Goal: Information Seeking & Learning: Learn about a topic

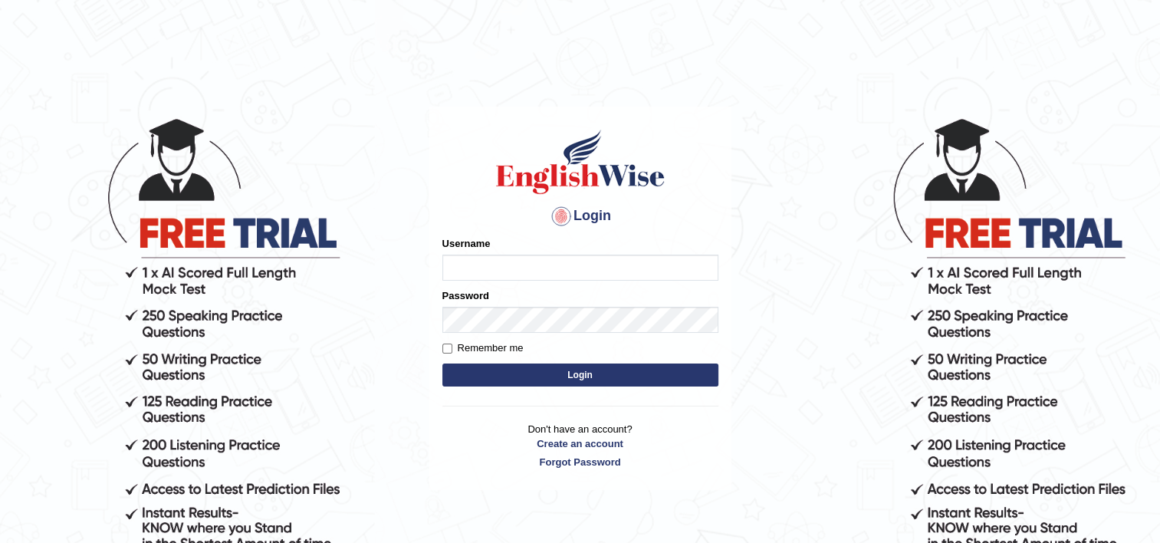
click at [500, 273] on input "Username" at bounding box center [580, 268] width 276 height 26
type input "shiv123"
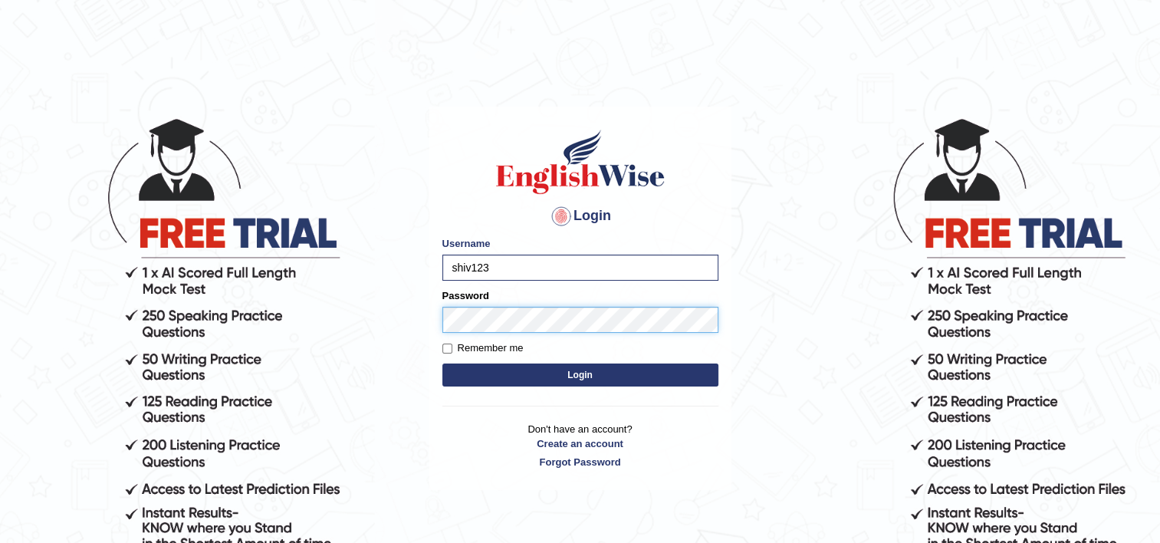
click at [442, 363] on button "Login" at bounding box center [580, 374] width 276 height 23
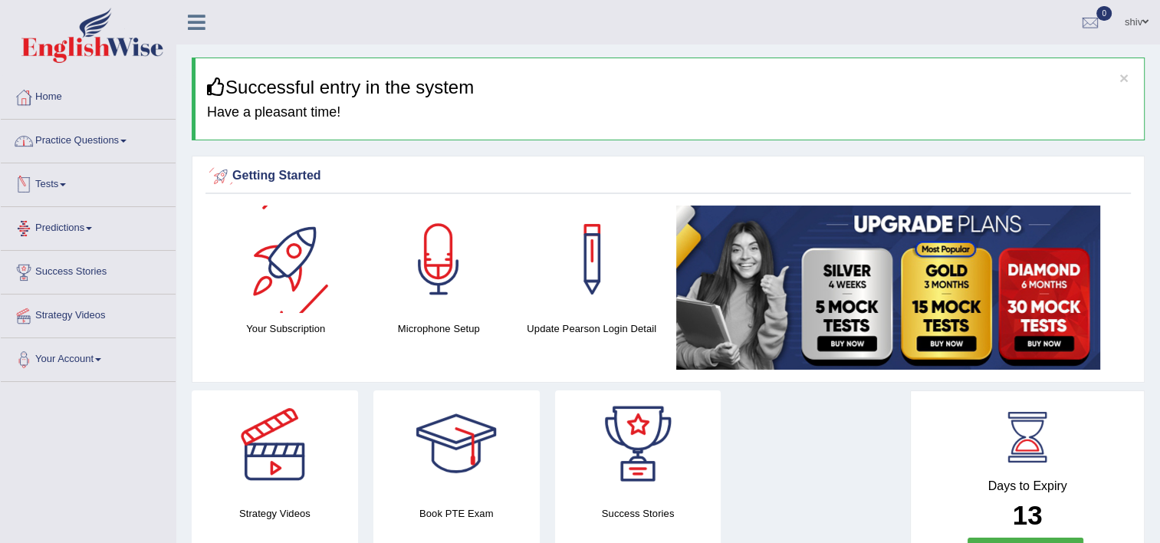
click at [72, 144] on link "Practice Questions" at bounding box center [88, 139] width 175 height 38
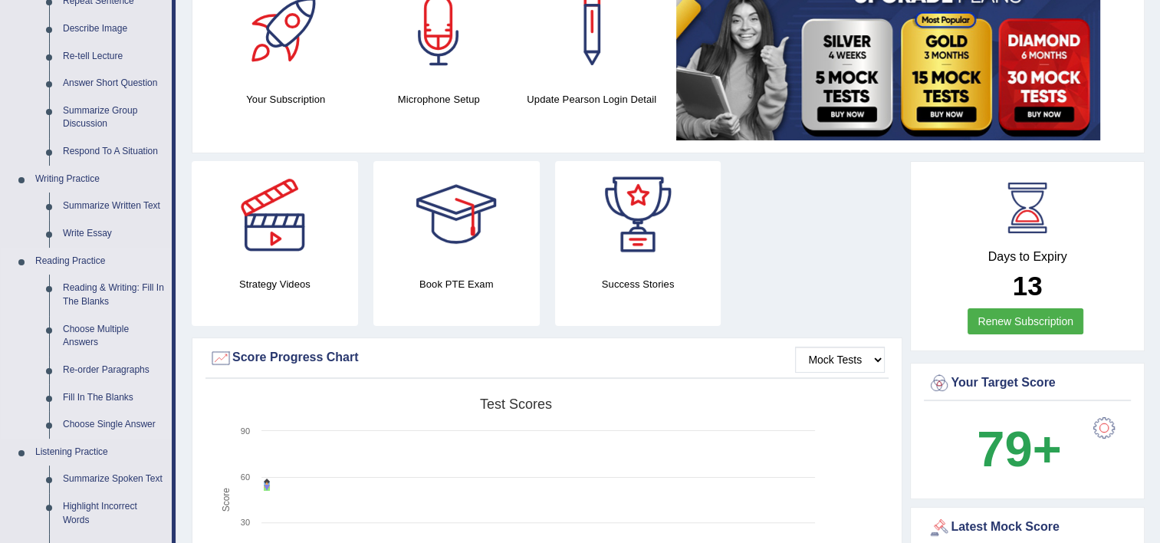
scroll to position [230, 0]
click at [87, 337] on link "Choose Multiple Answers" at bounding box center [114, 335] width 116 height 41
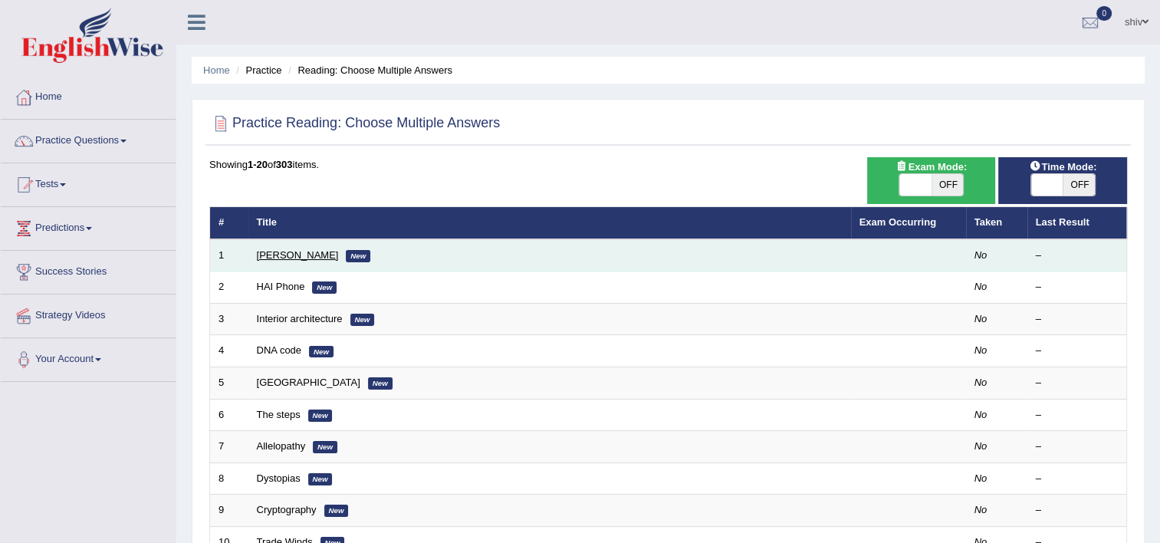
click at [298, 256] on link "Damian Scarf" at bounding box center [298, 255] width 82 height 12
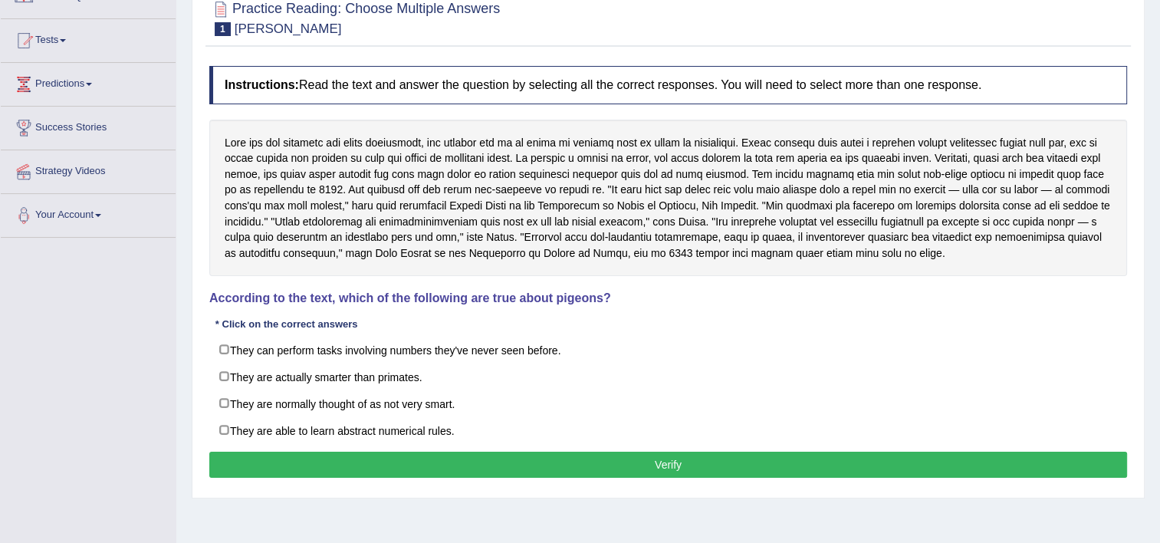
scroll to position [153, 0]
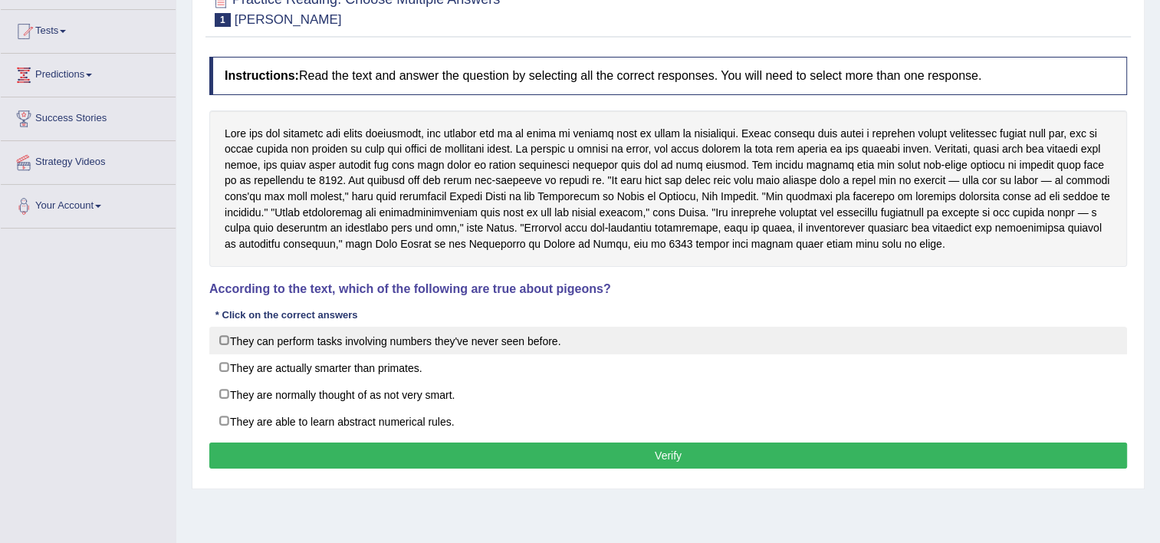
click at [366, 348] on label "They can perform tasks involving numbers they've never seen before." at bounding box center [668, 341] width 918 height 28
checkbox input "true"
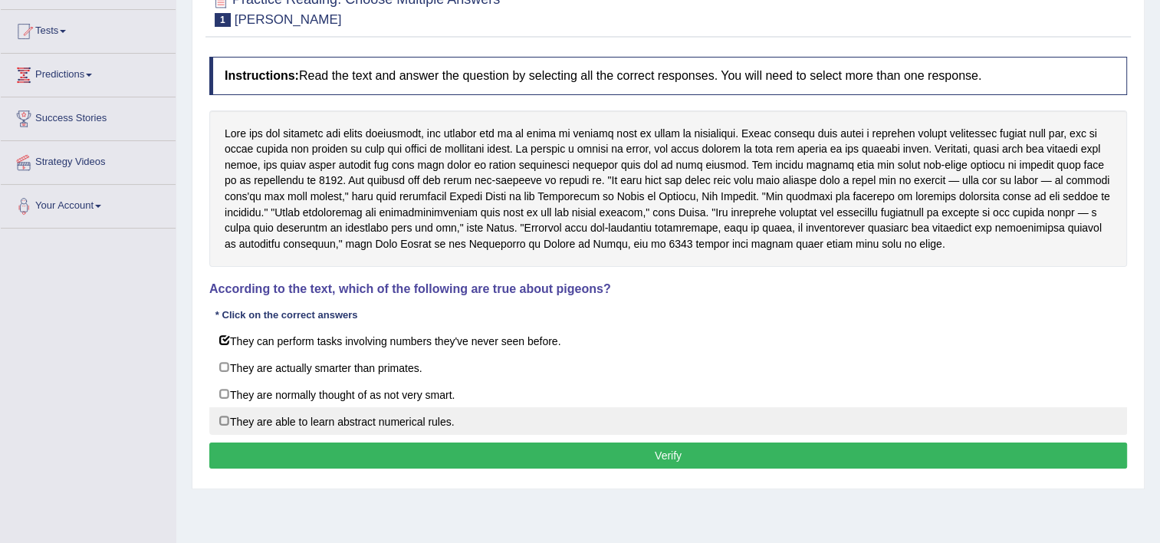
click at [416, 419] on label "They are able to learn abstract numerical rules." at bounding box center [668, 421] width 918 height 28
checkbox input "true"
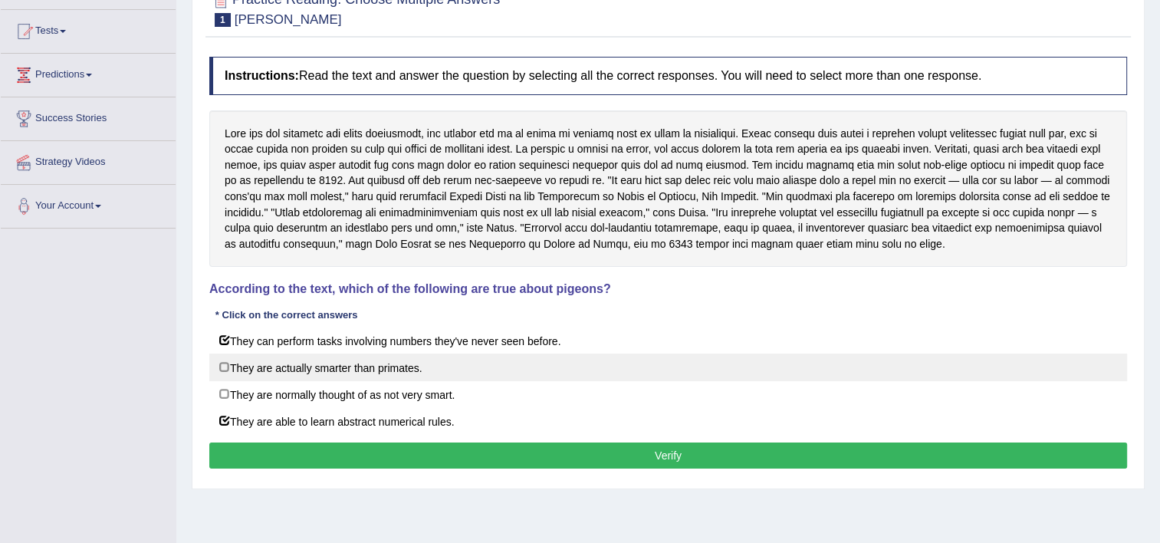
click at [362, 368] on label "They are actually smarter than primates." at bounding box center [668, 367] width 918 height 28
checkbox input "true"
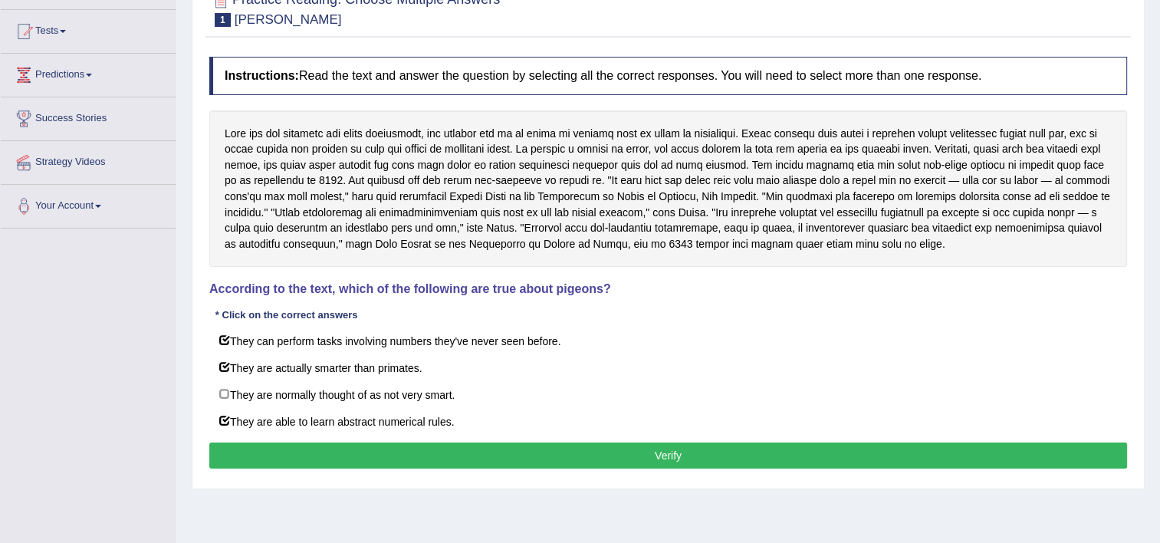
click at [518, 451] on button "Verify" at bounding box center [668, 455] width 918 height 26
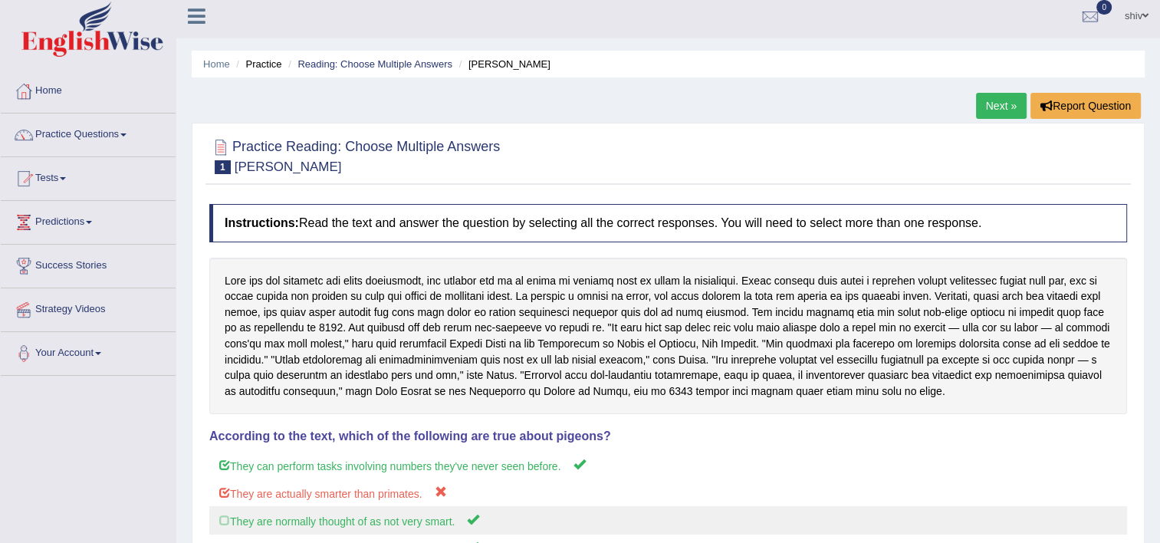
scroll to position [0, 0]
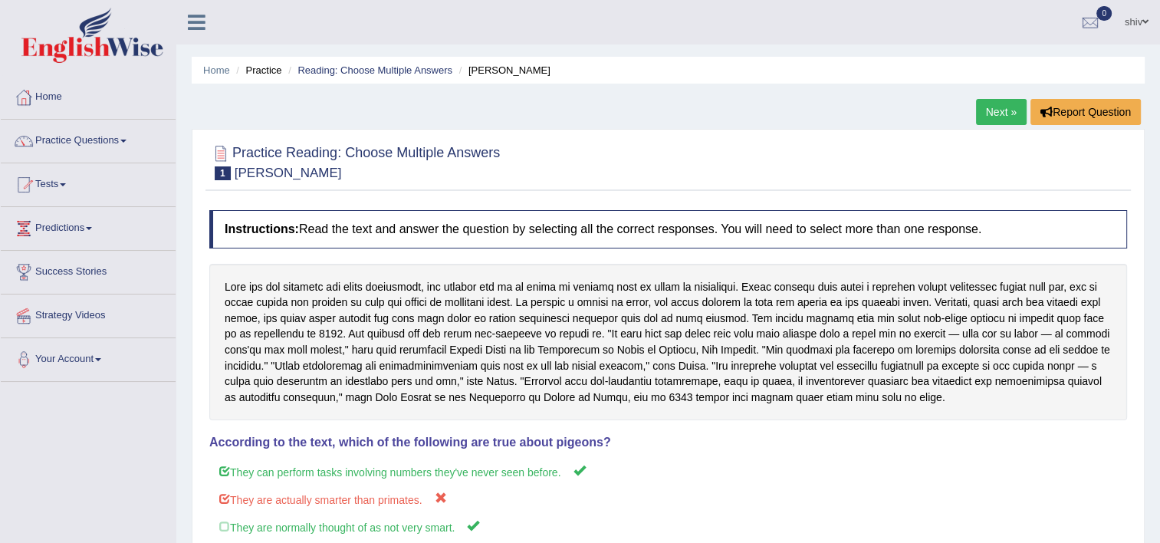
click at [985, 107] on link "Next »" at bounding box center [1001, 112] width 51 height 26
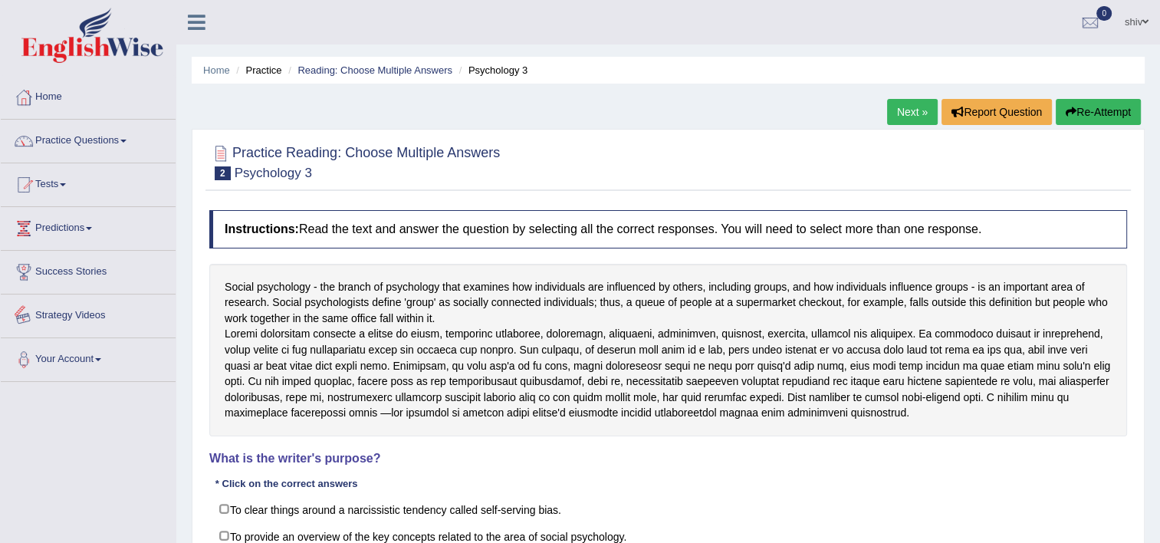
click at [209, 313] on div "Social psychology - the branch of psychology that examines how individuals are …" at bounding box center [668, 350] width 918 height 173
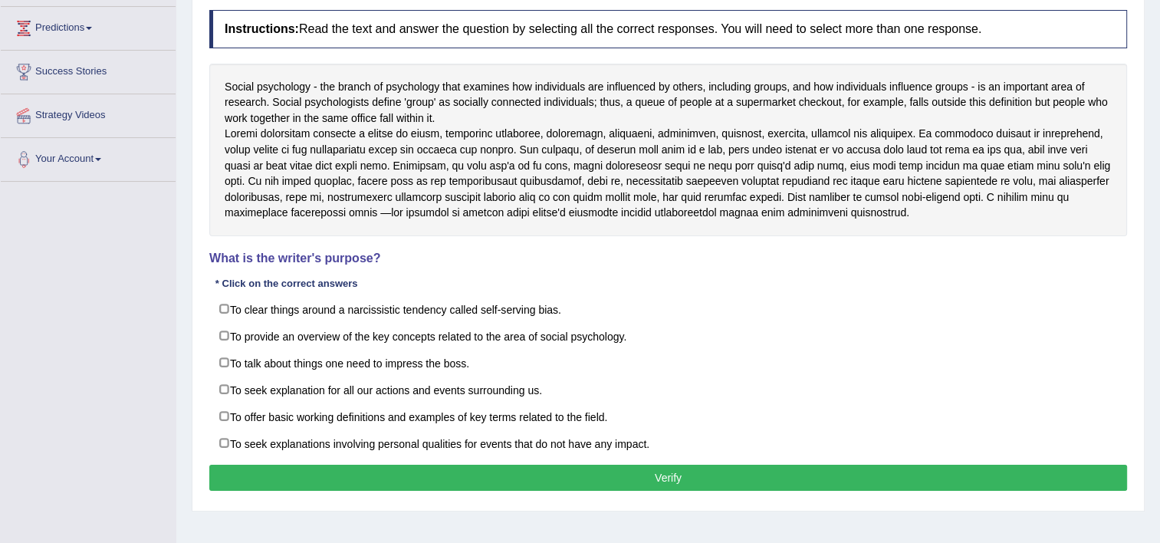
scroll to position [230, 0]
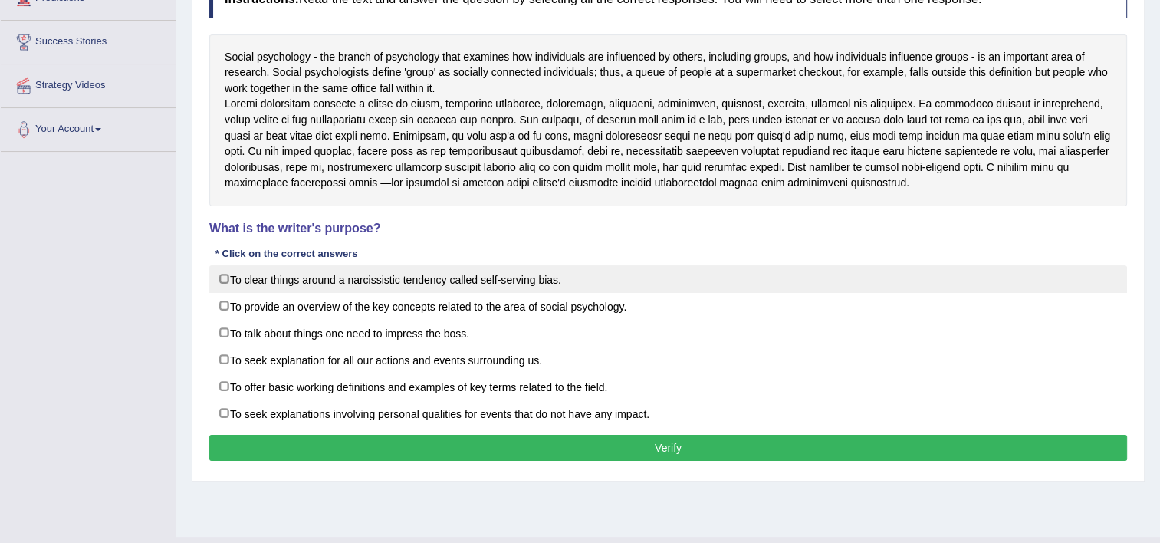
click at [653, 293] on label "To clear things around a narcissistic tendency called self-serving bias." at bounding box center [668, 279] width 918 height 28
checkbox input "true"
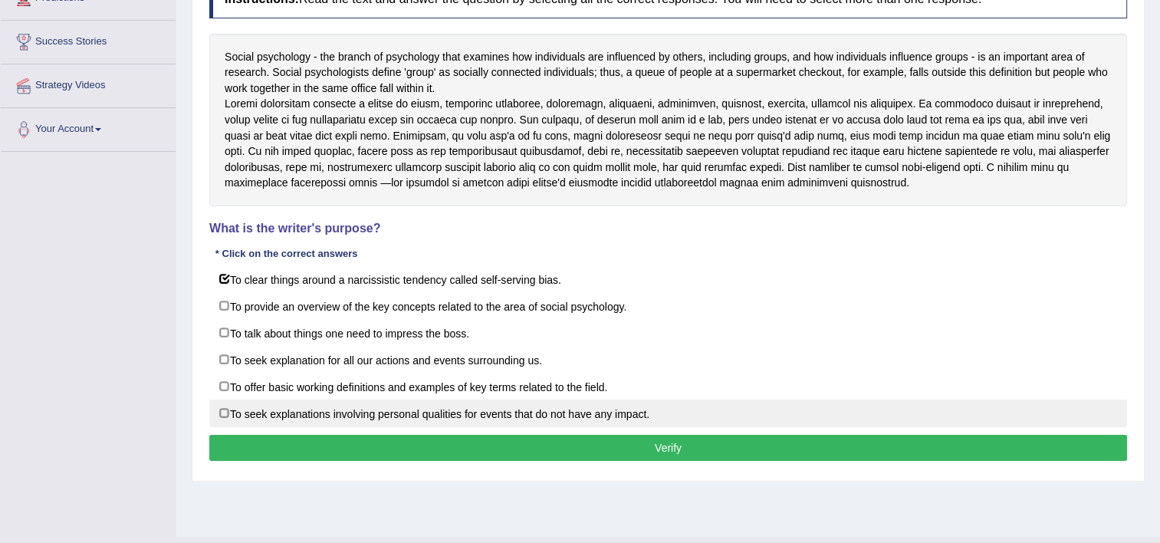
click at [508, 413] on label "To seek explanations involving personal qualities for events that do not have a…" at bounding box center [668, 413] width 918 height 28
checkbox input "true"
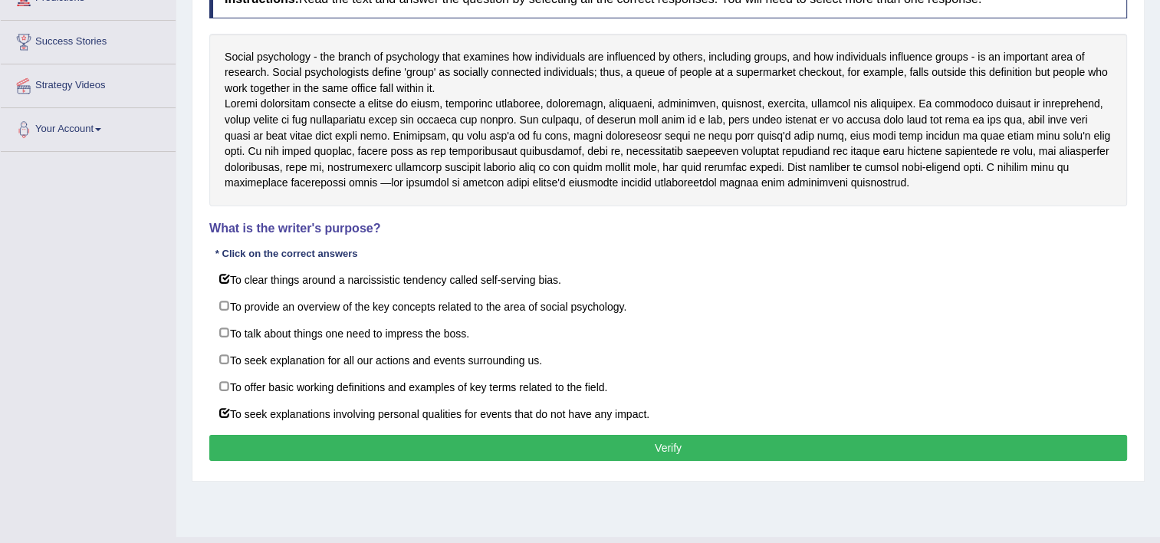
click at [555, 452] on button "Verify" at bounding box center [668, 448] width 918 height 26
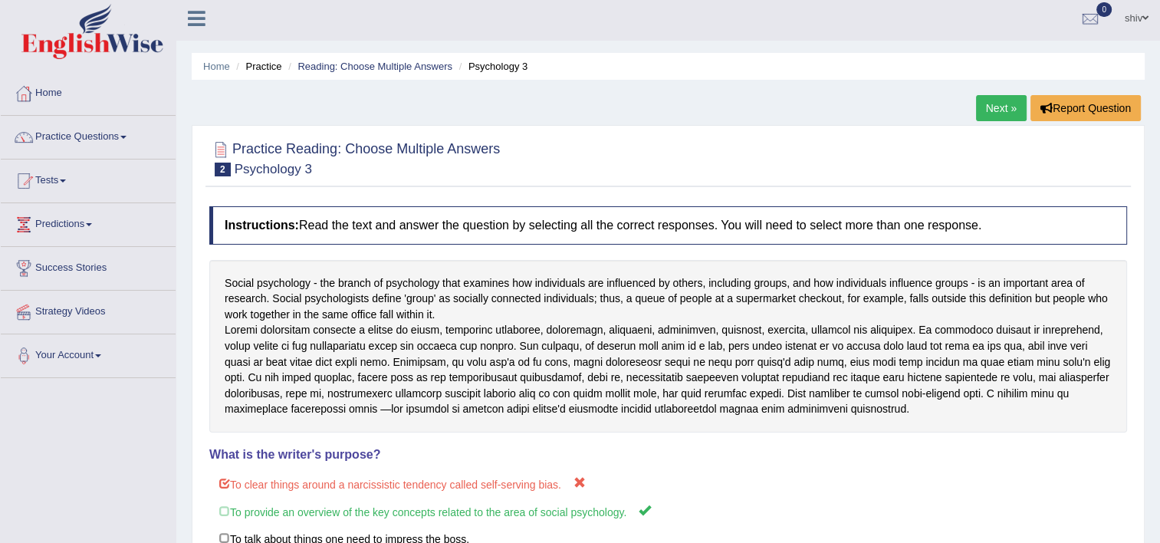
scroll to position [0, 0]
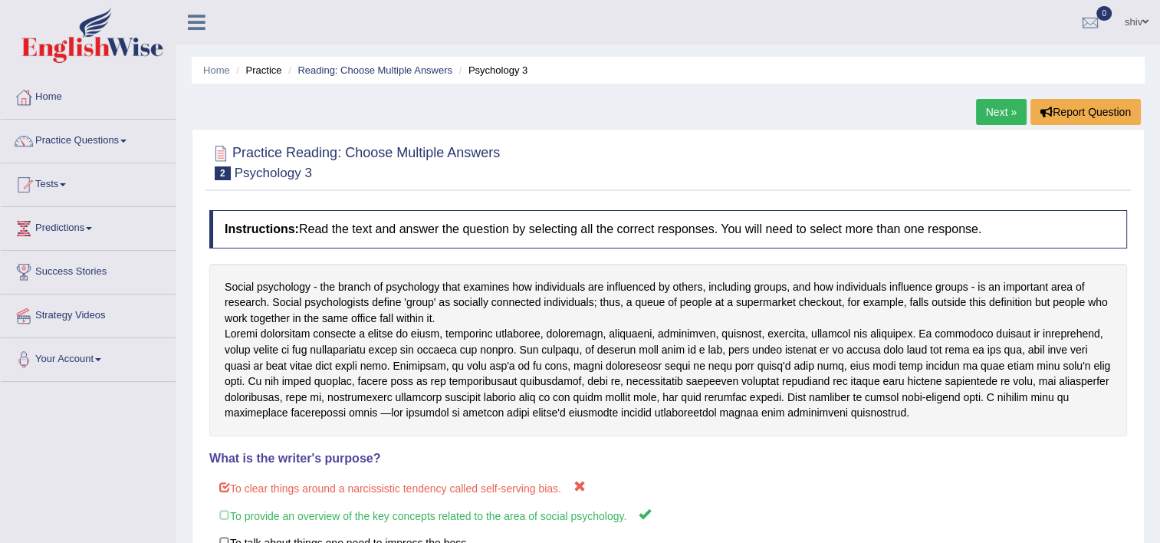
click at [1001, 115] on link "Next »" at bounding box center [1001, 112] width 51 height 26
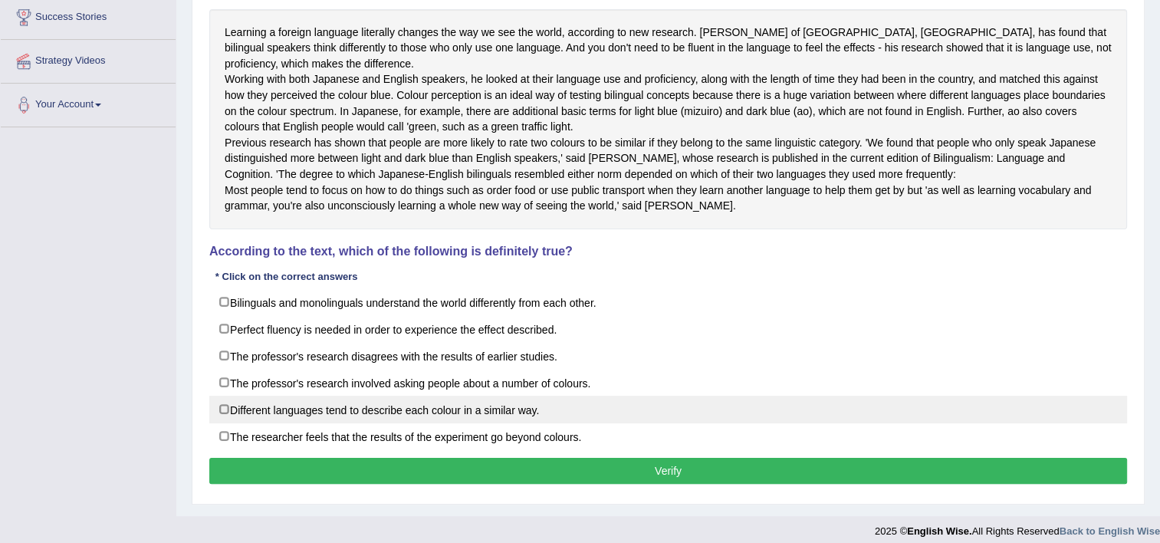
scroll to position [307, 0]
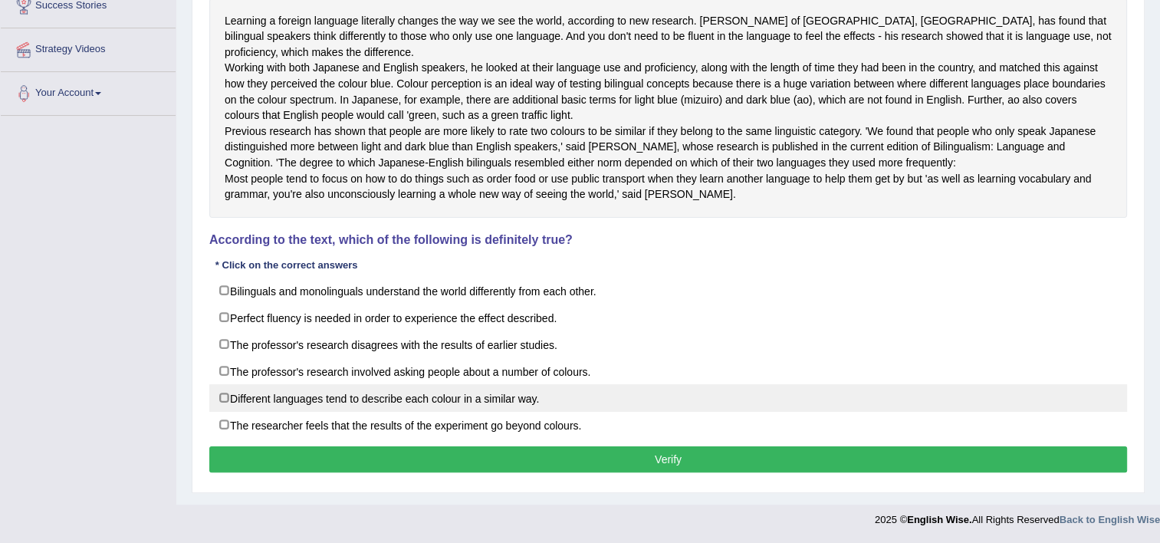
click at [499, 401] on label "Different languages tend to describe each colour in a similar way." at bounding box center [668, 398] width 918 height 28
checkbox input "true"
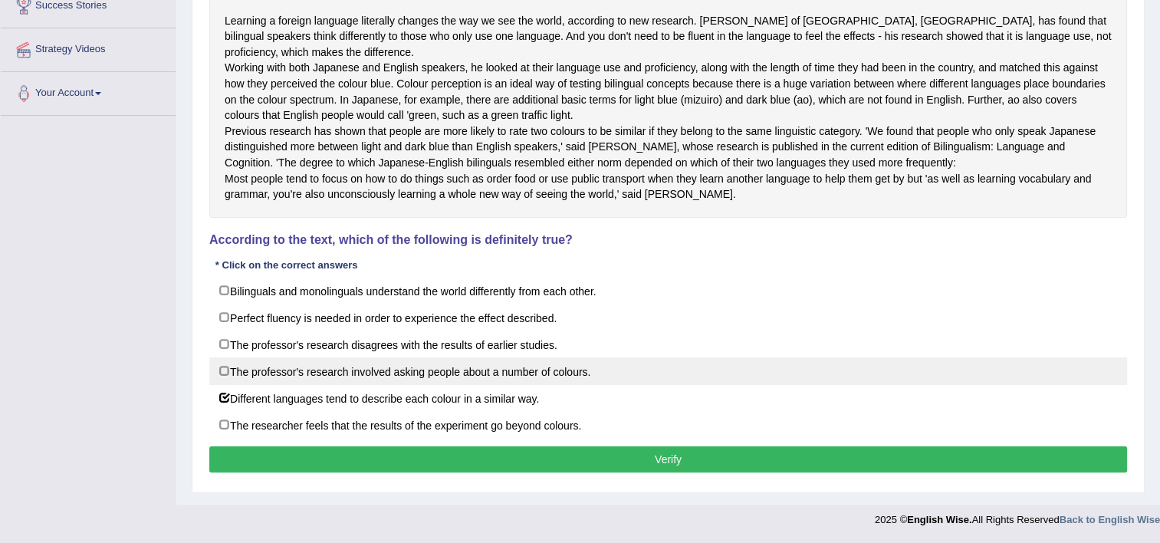
click at [505, 376] on label "The professor's research involved asking people about a number of colours." at bounding box center [668, 371] width 918 height 28
checkbox input "true"
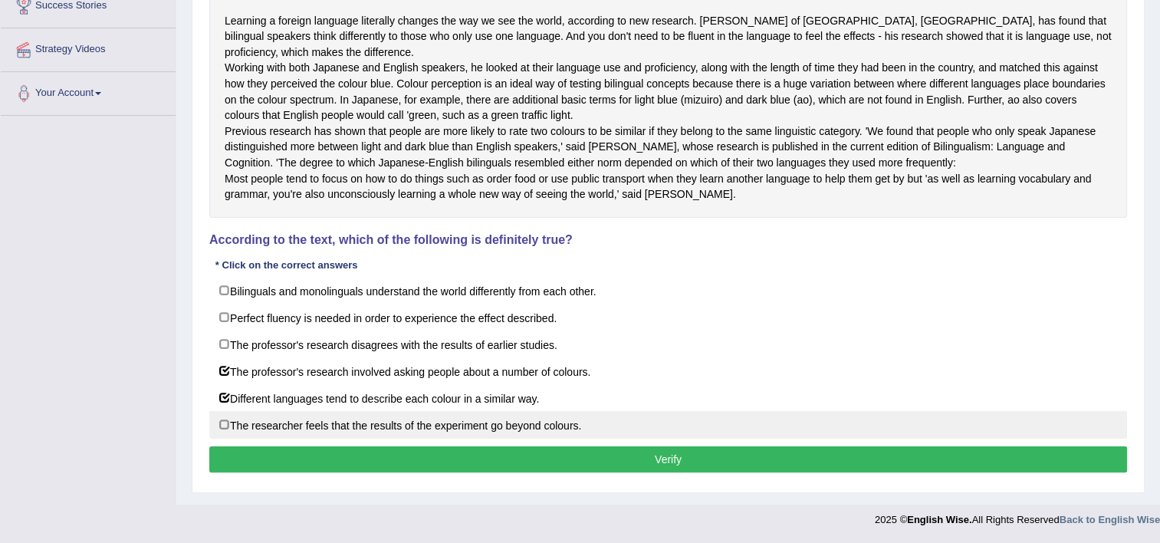
click at [559, 460] on button "Verify" at bounding box center [668, 459] width 918 height 26
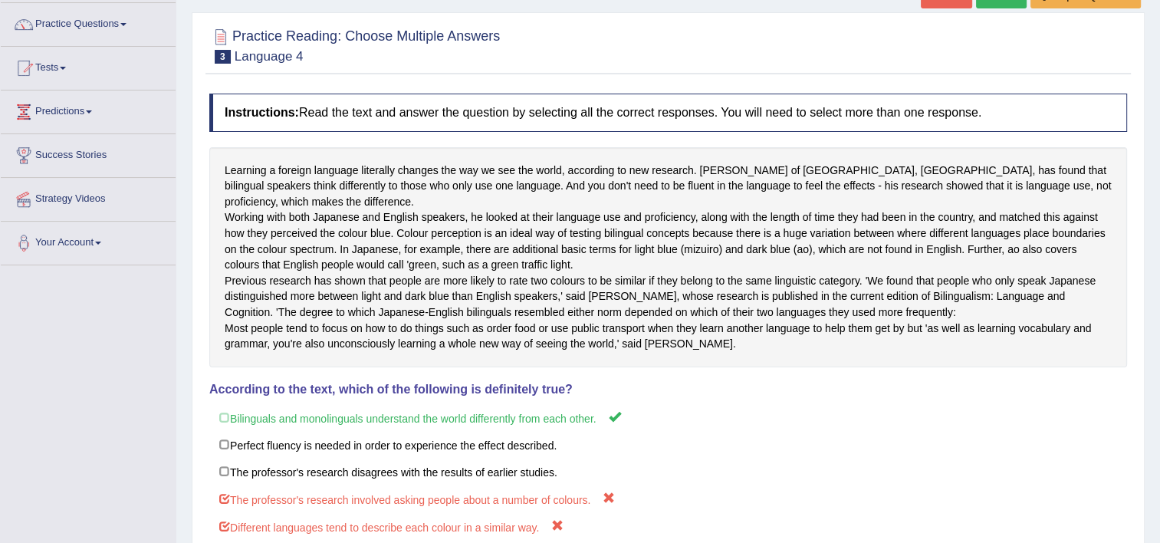
scroll to position [92, 0]
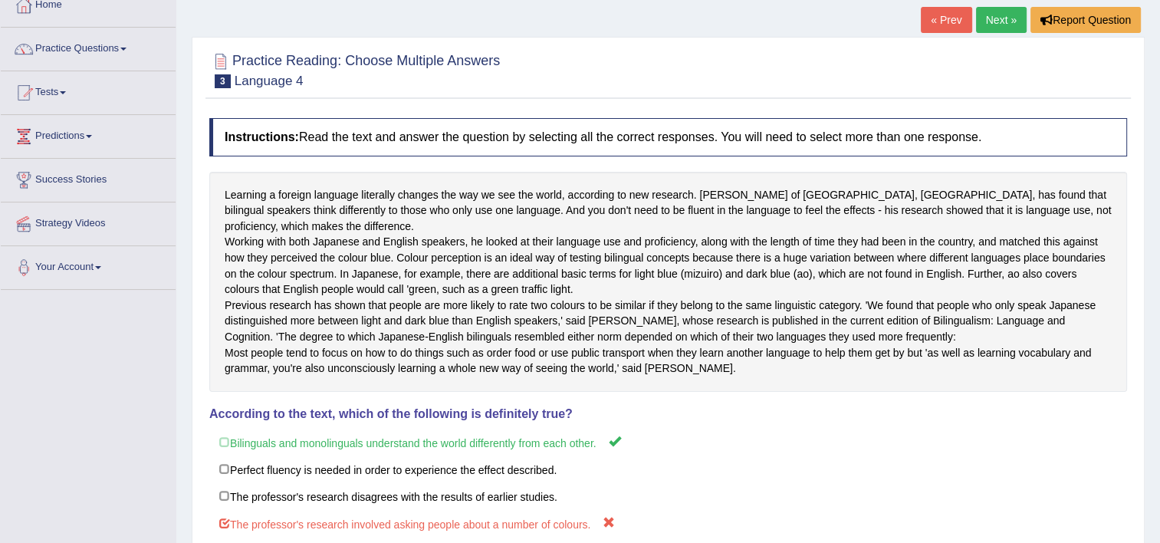
click at [1002, 22] on link "Next »" at bounding box center [1001, 20] width 51 height 26
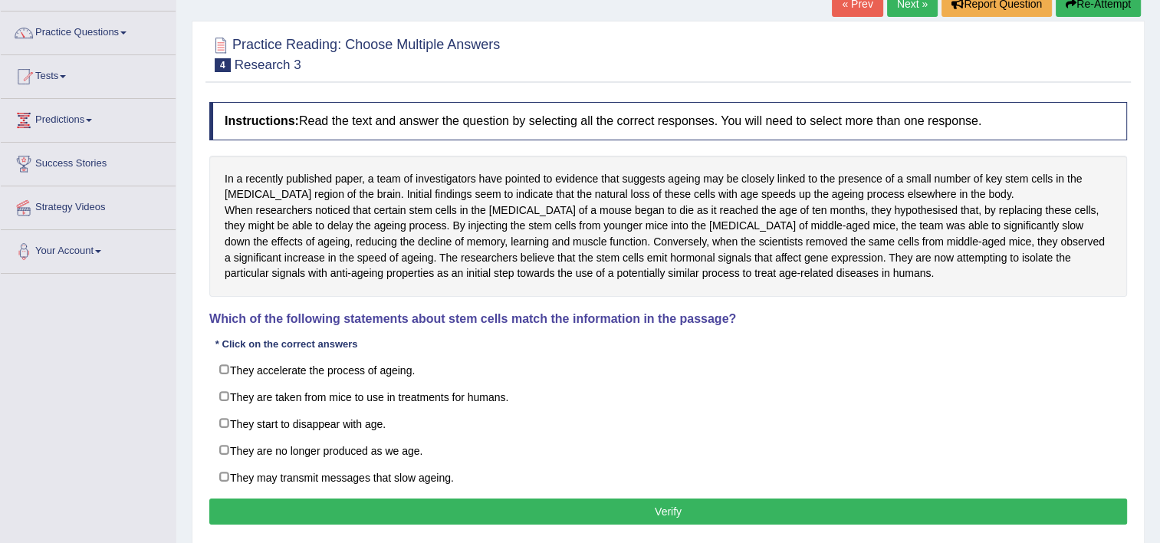
scroll to position [153, 0]
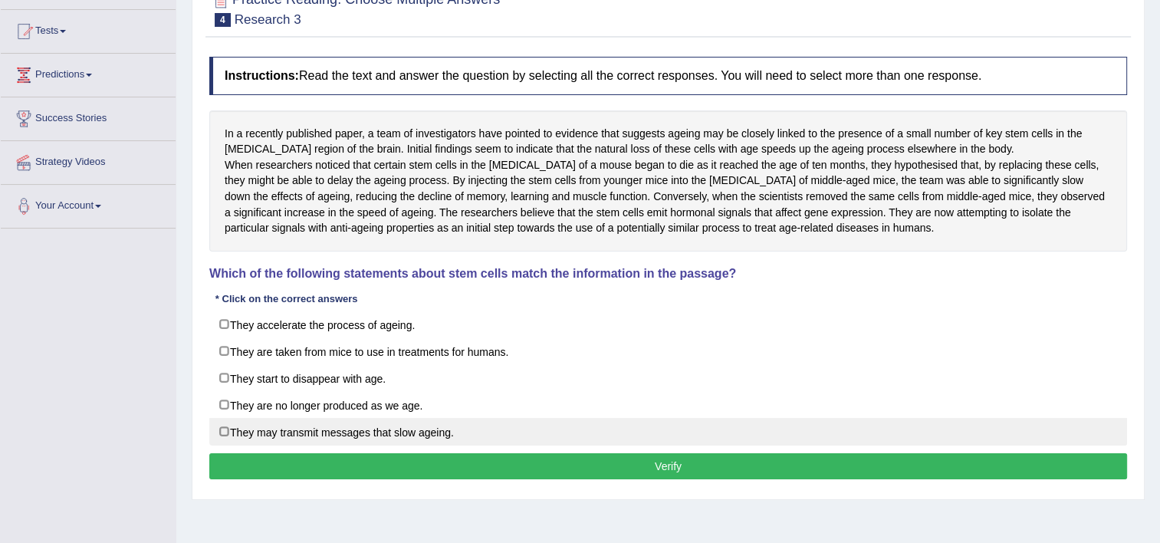
click at [372, 445] on label "They may transmit messages that slow ageing." at bounding box center [668, 432] width 918 height 28
checkbox input "true"
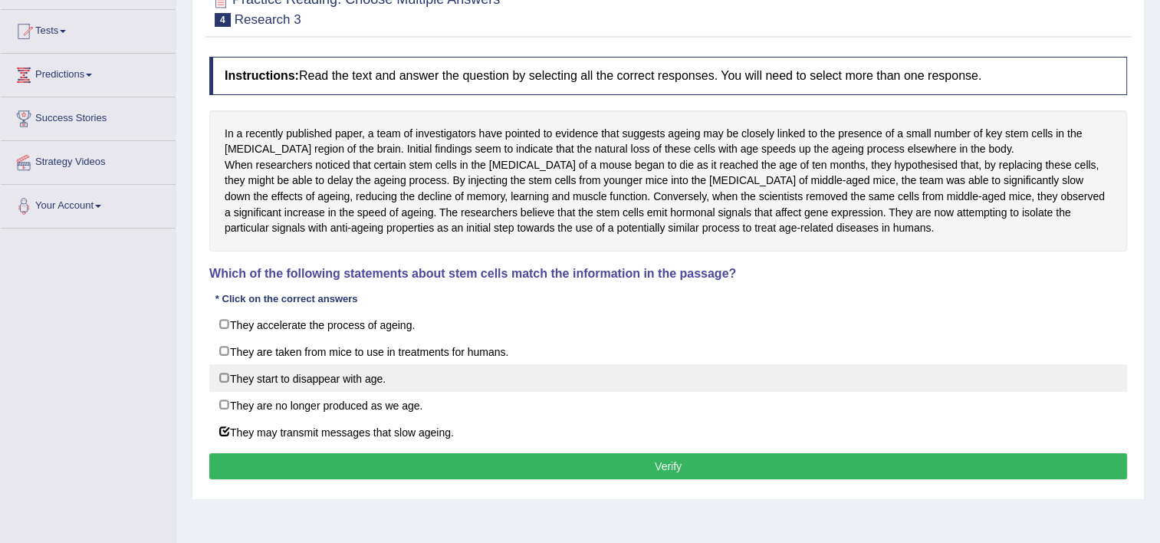
click at [364, 389] on label "They start to disappear with age." at bounding box center [668, 378] width 918 height 28
checkbox input "true"
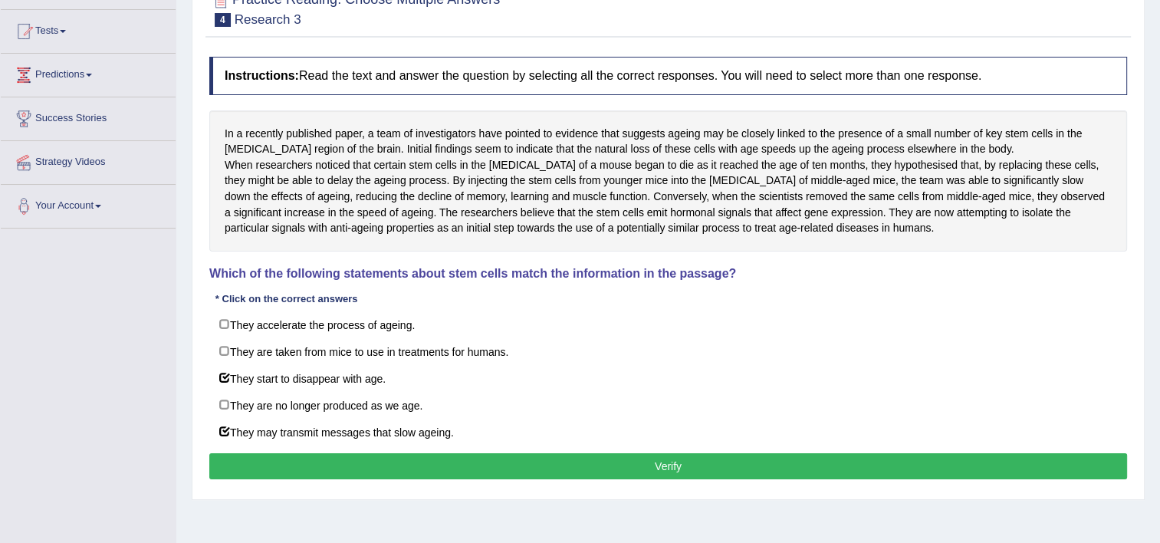
click at [462, 479] on button "Verify" at bounding box center [668, 466] width 918 height 26
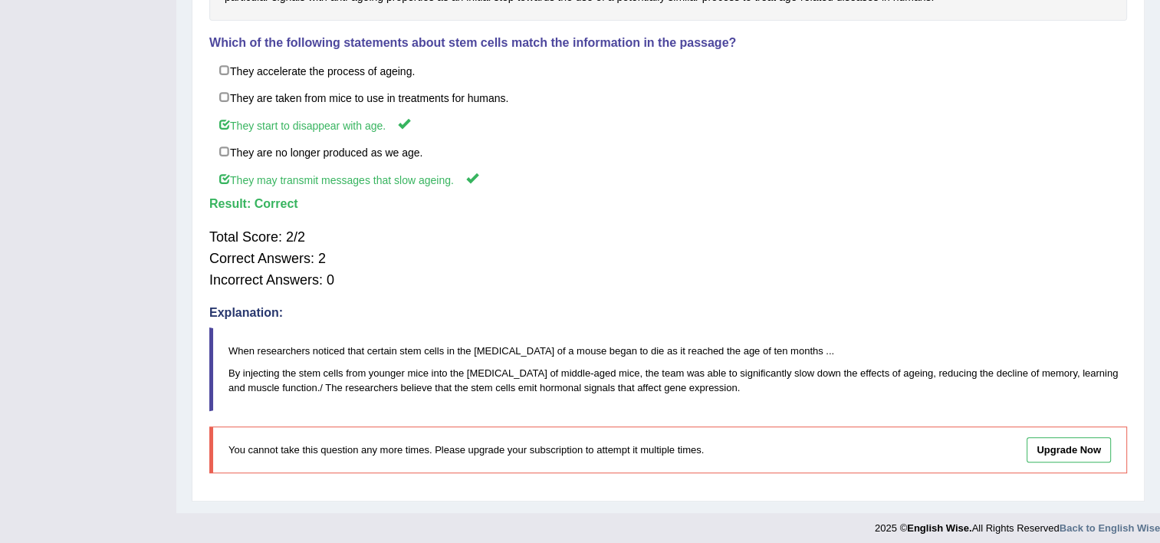
scroll to position [406, 0]
